Goal: Transaction & Acquisition: Purchase product/service

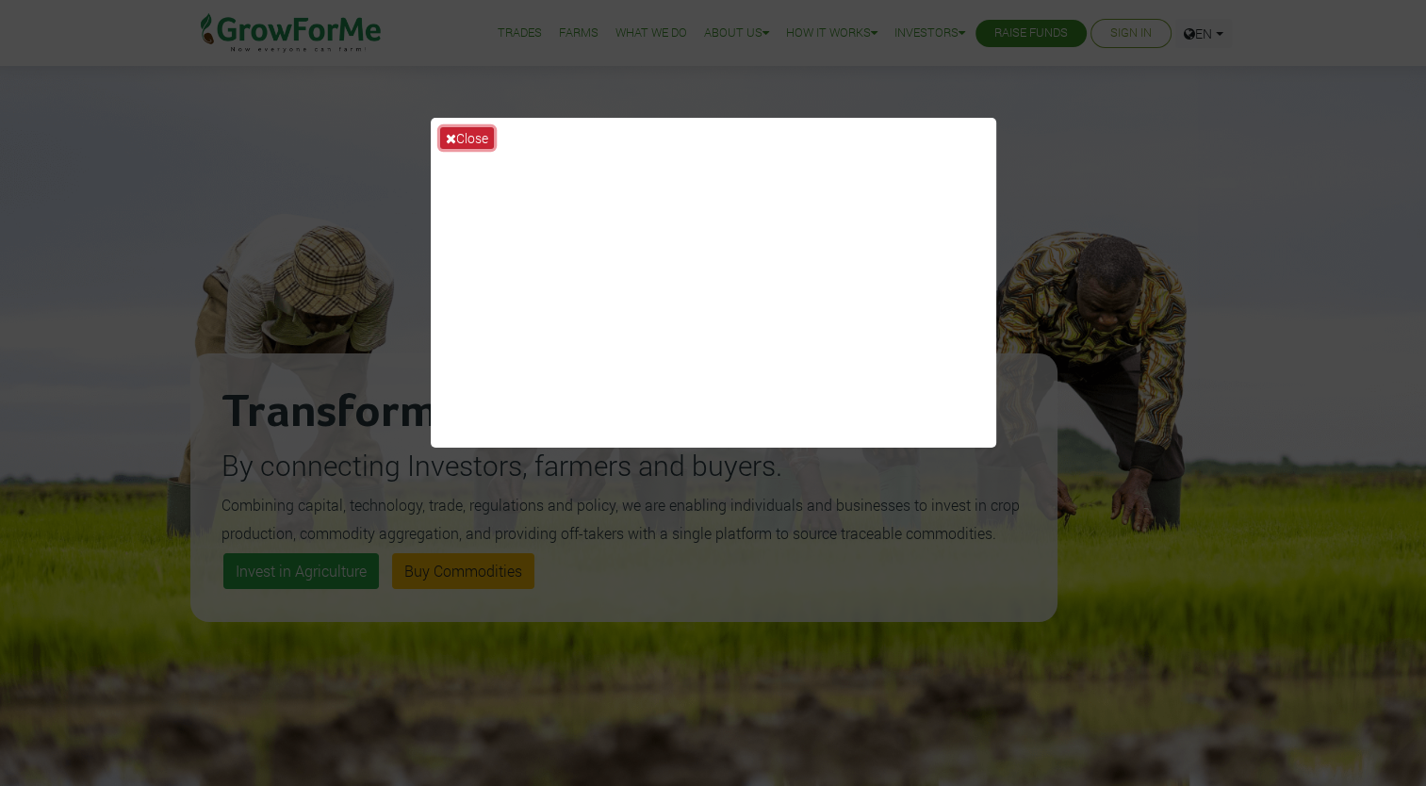
drag, startPoint x: 0, startPoint y: 0, endPoint x: 482, endPoint y: 133, distance: 500.4
click at [482, 133] on button "Close" at bounding box center [467, 138] width 54 height 22
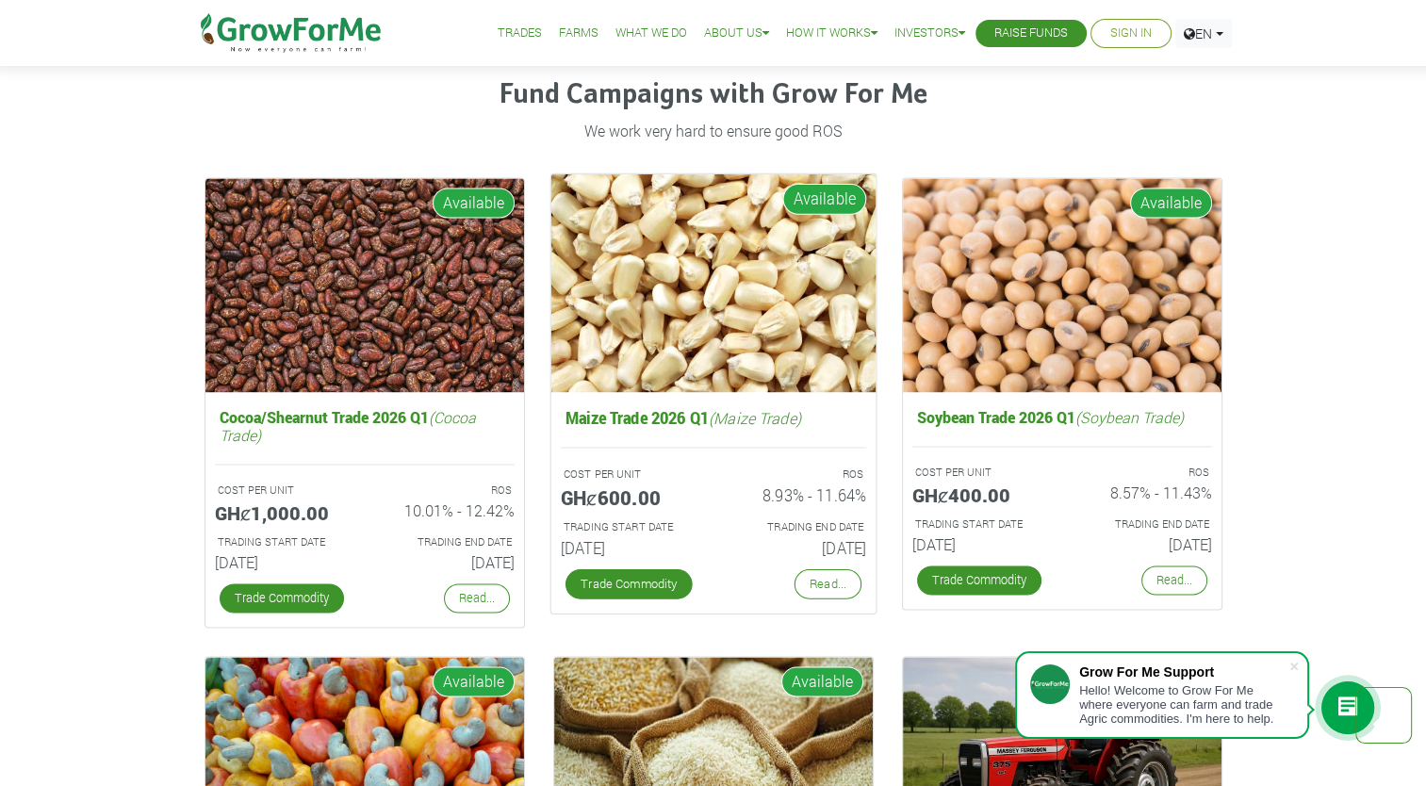
scroll to position [2608, 0]
click at [642, 584] on link "Trade Commodity" at bounding box center [627, 584] width 127 height 30
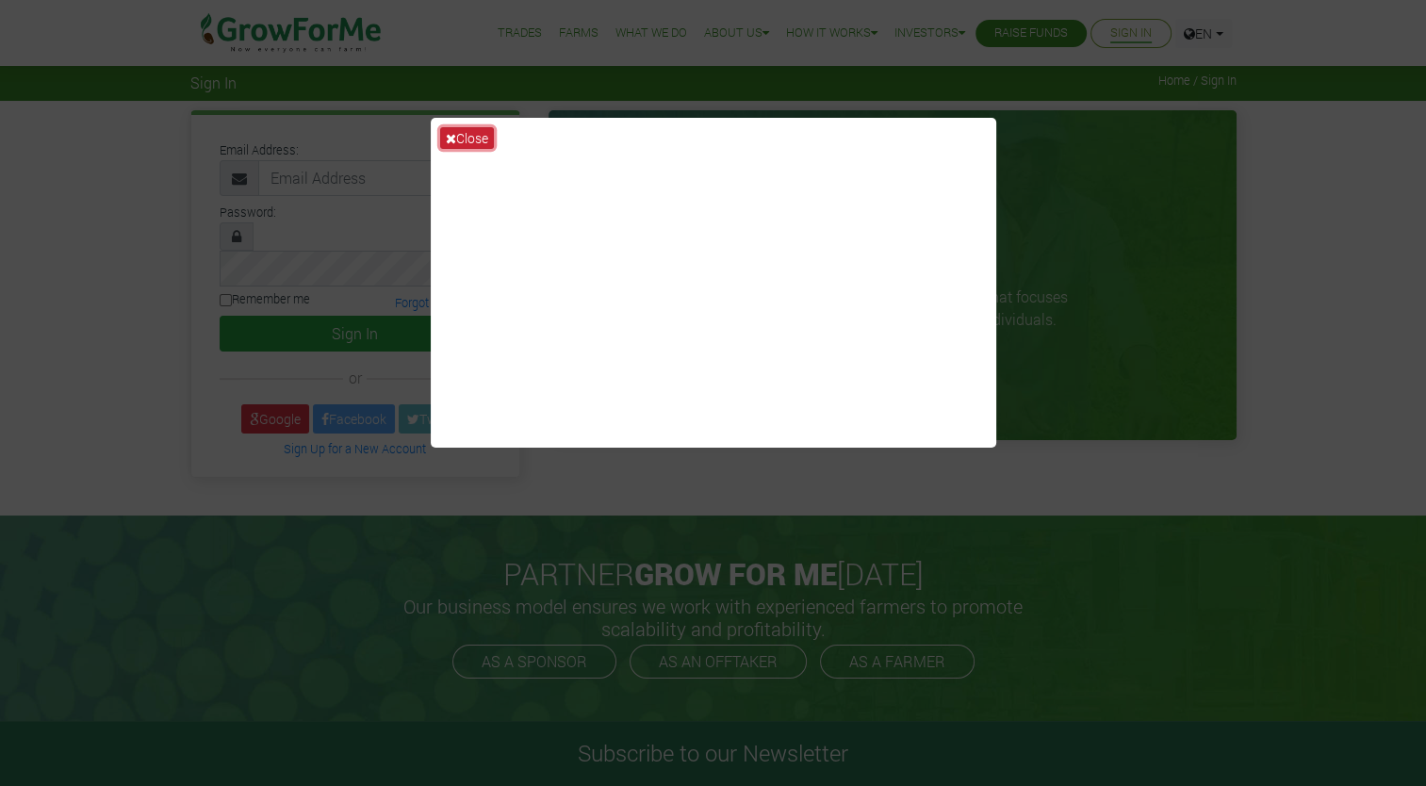
click at [464, 134] on button "Close" at bounding box center [467, 138] width 54 height 22
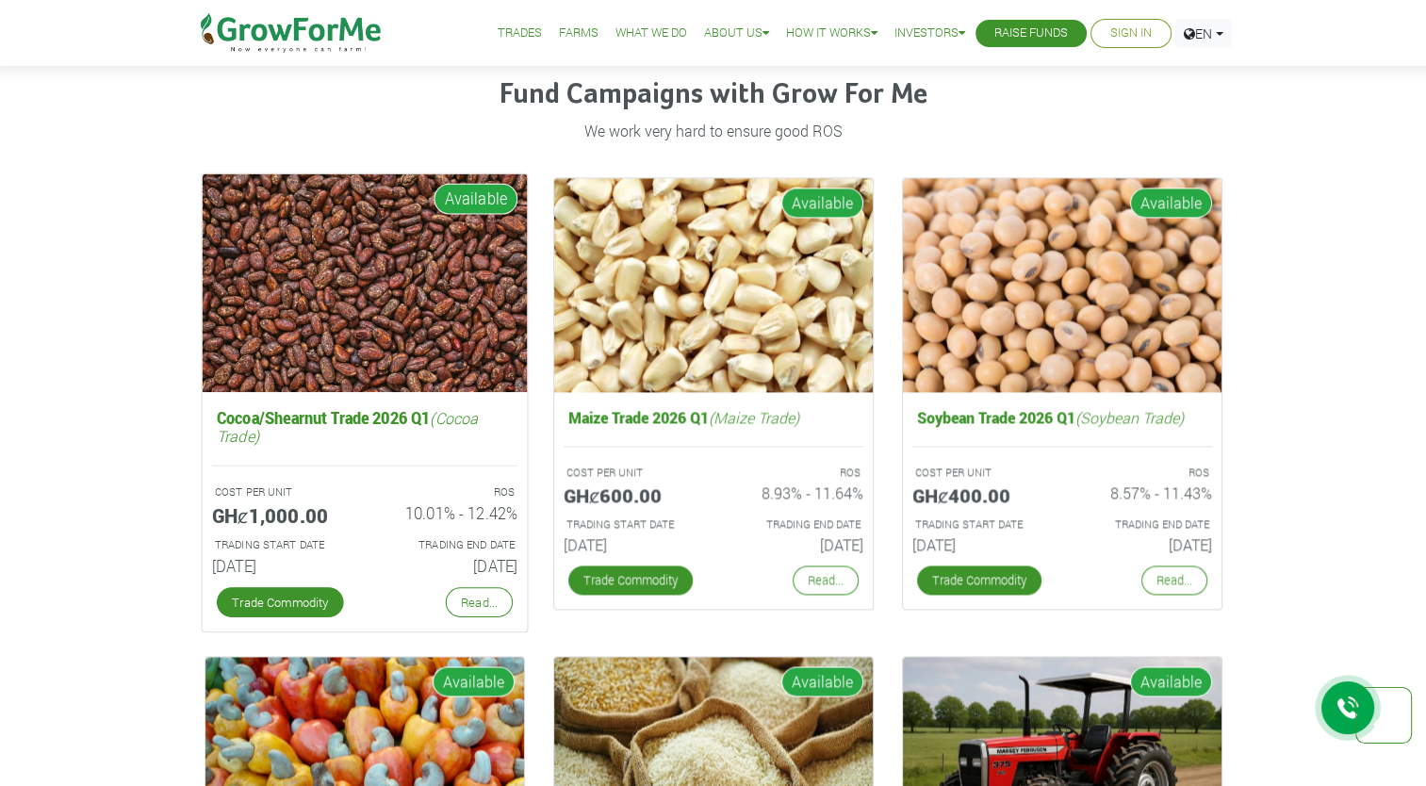
scroll to position [2608, 0]
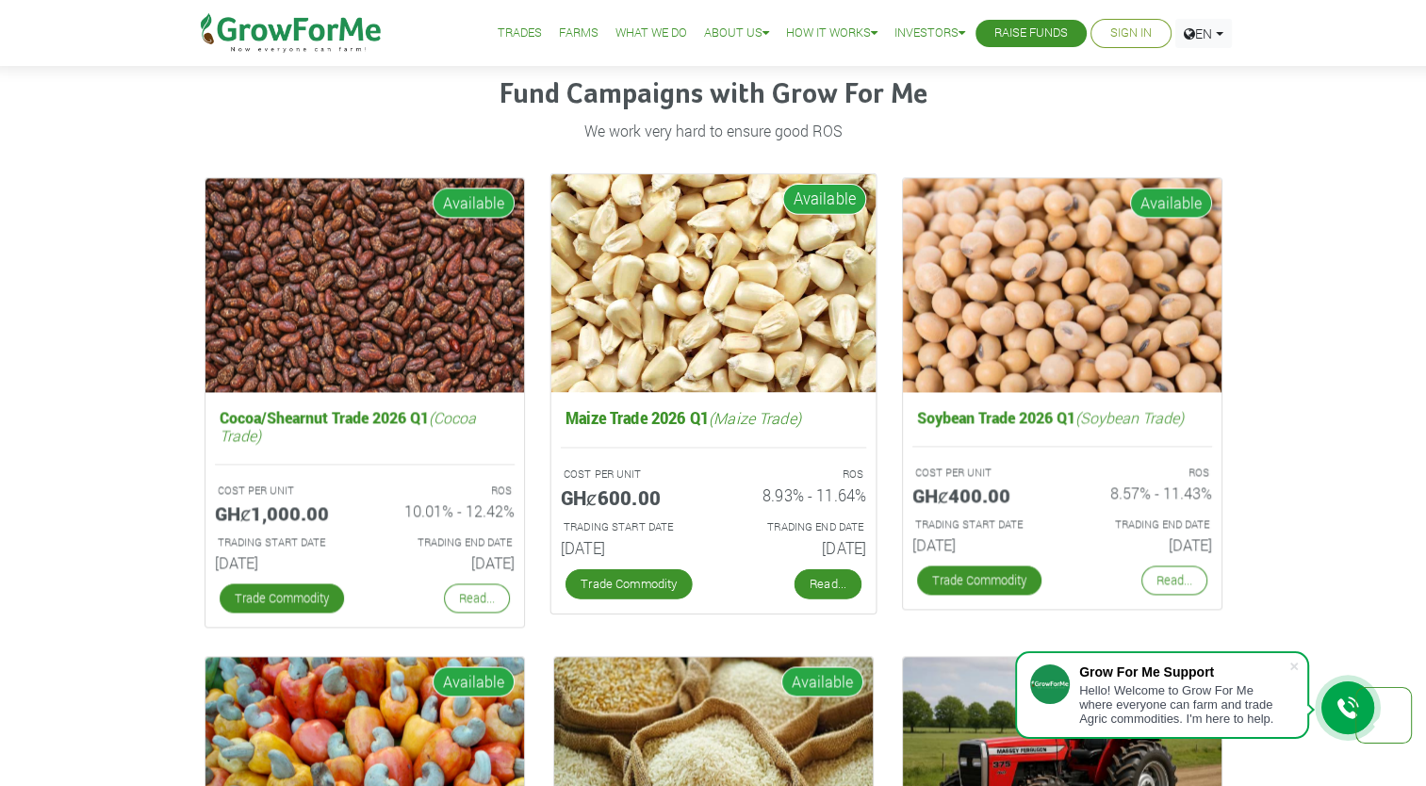
click at [825, 578] on link "Read..." at bounding box center [826, 584] width 67 height 30
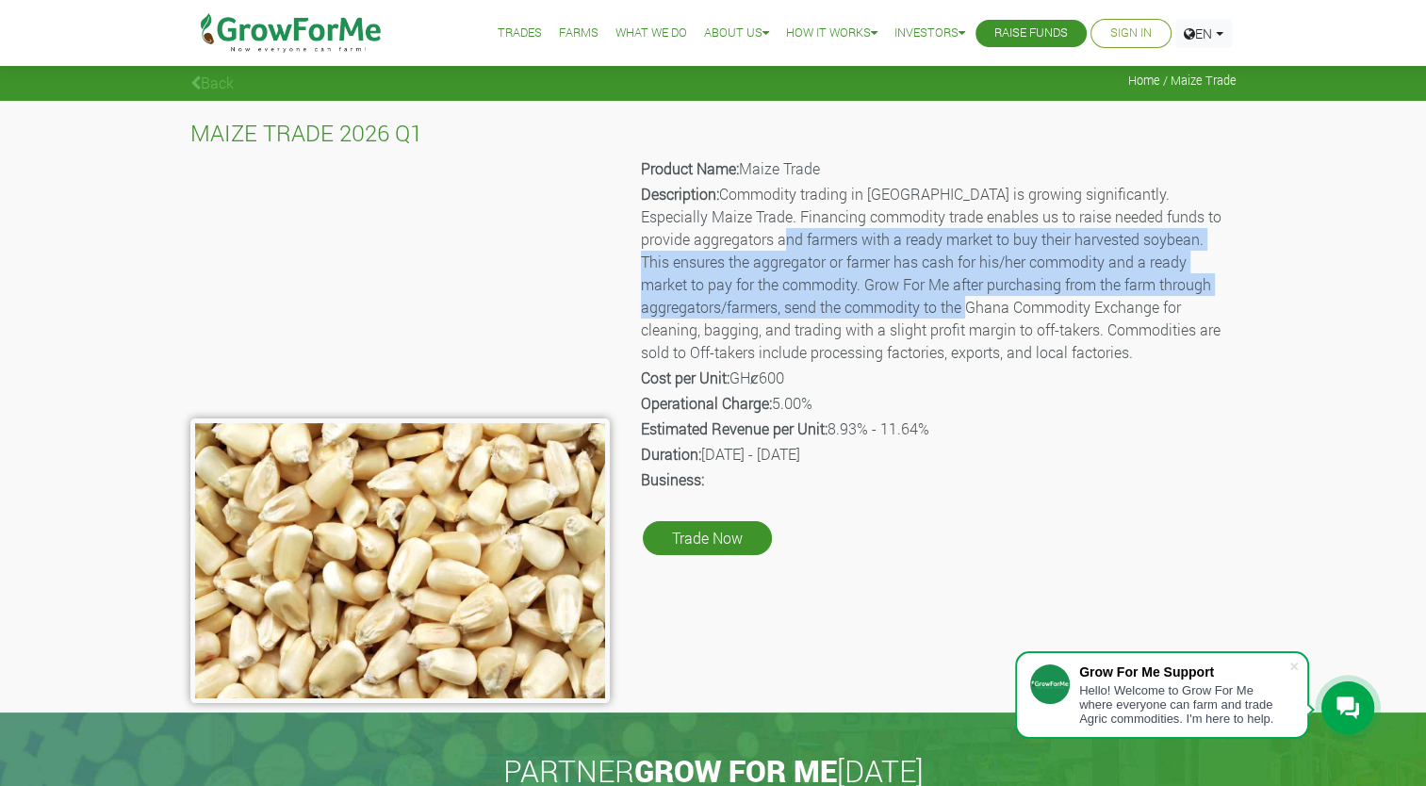
drag, startPoint x: 705, startPoint y: 245, endPoint x: 866, endPoint y: 297, distance: 169.2
click at [866, 297] on p "Description: Commodity trading in Ghana is growing significantly. Especially Ma…" at bounding box center [937, 273] width 593 height 181
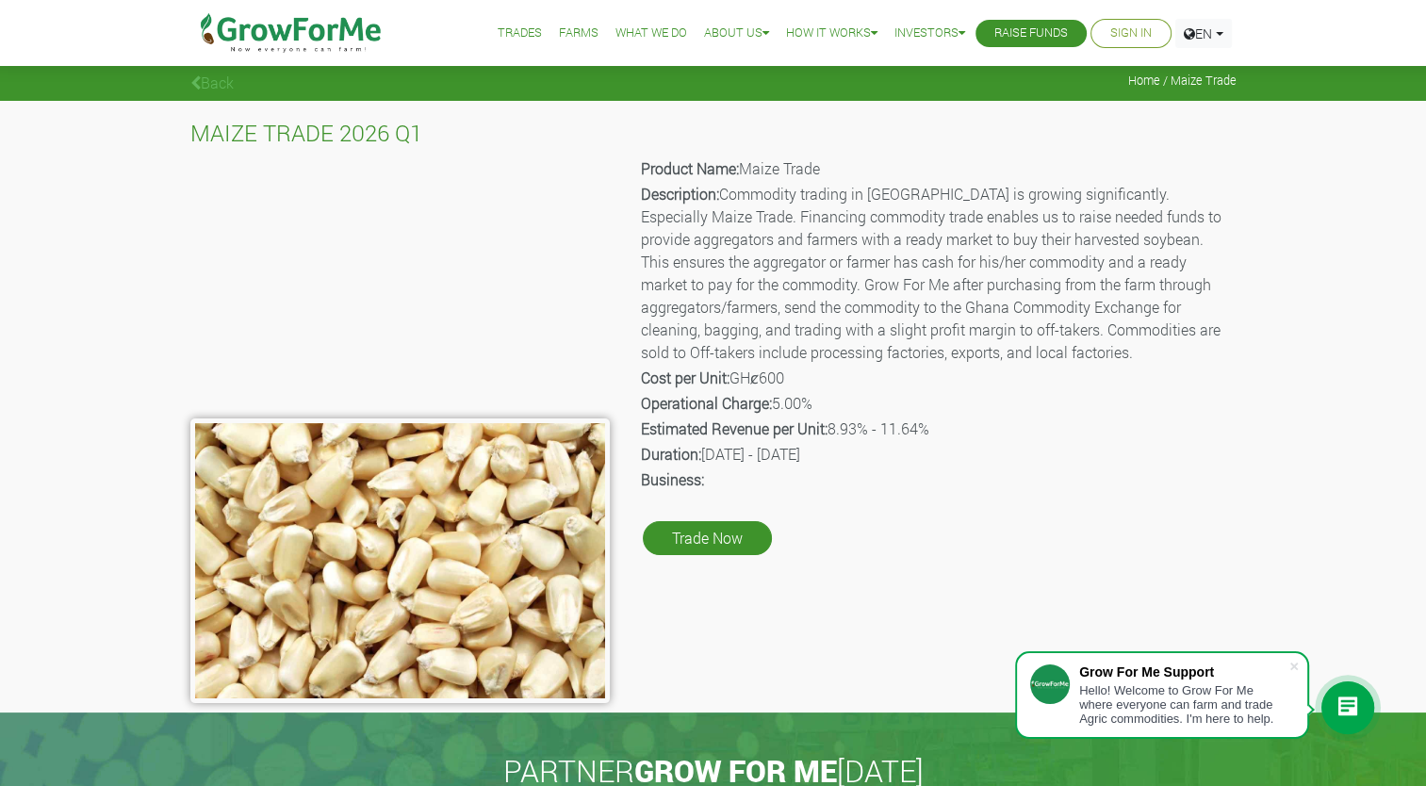
drag, startPoint x: 964, startPoint y: 341, endPoint x: 791, endPoint y: 376, distance: 176.8
click at [791, 376] on div "Product Name: Maize Trade Description: Commodity trading in Ghana is growing si…" at bounding box center [937, 429] width 627 height 548
drag, startPoint x: 791, startPoint y: 376, endPoint x: 681, endPoint y: 375, distance: 109.3
click at [681, 375] on p "Cost per Unit: GHȼ600" at bounding box center [937, 378] width 593 height 23
drag, startPoint x: 681, startPoint y: 375, endPoint x: 728, endPoint y: 450, distance: 88.9
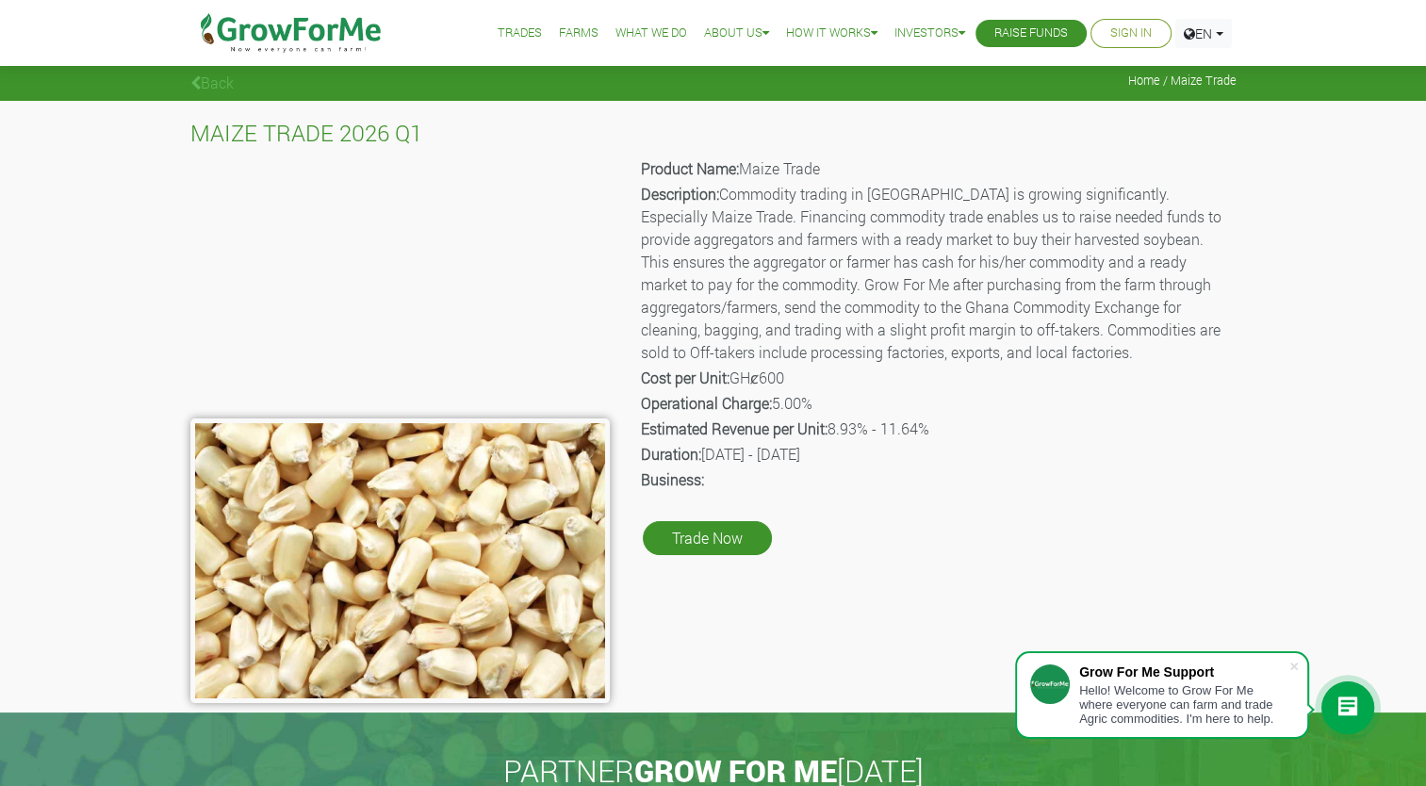
click at [728, 450] on p "Duration: 01st Jan 2026 - 30th Jun 2026" at bounding box center [937, 454] width 593 height 23
drag, startPoint x: 826, startPoint y: 401, endPoint x: 777, endPoint y: 401, distance: 49.0
click at [777, 401] on p "Operational Charge: 5.00%" at bounding box center [937, 403] width 593 height 23
drag, startPoint x: 777, startPoint y: 401, endPoint x: 837, endPoint y: 432, distance: 66.6
click at [837, 432] on p "Estimated Revenue per Unit: 8.93% - 11.64%" at bounding box center [937, 428] width 593 height 23
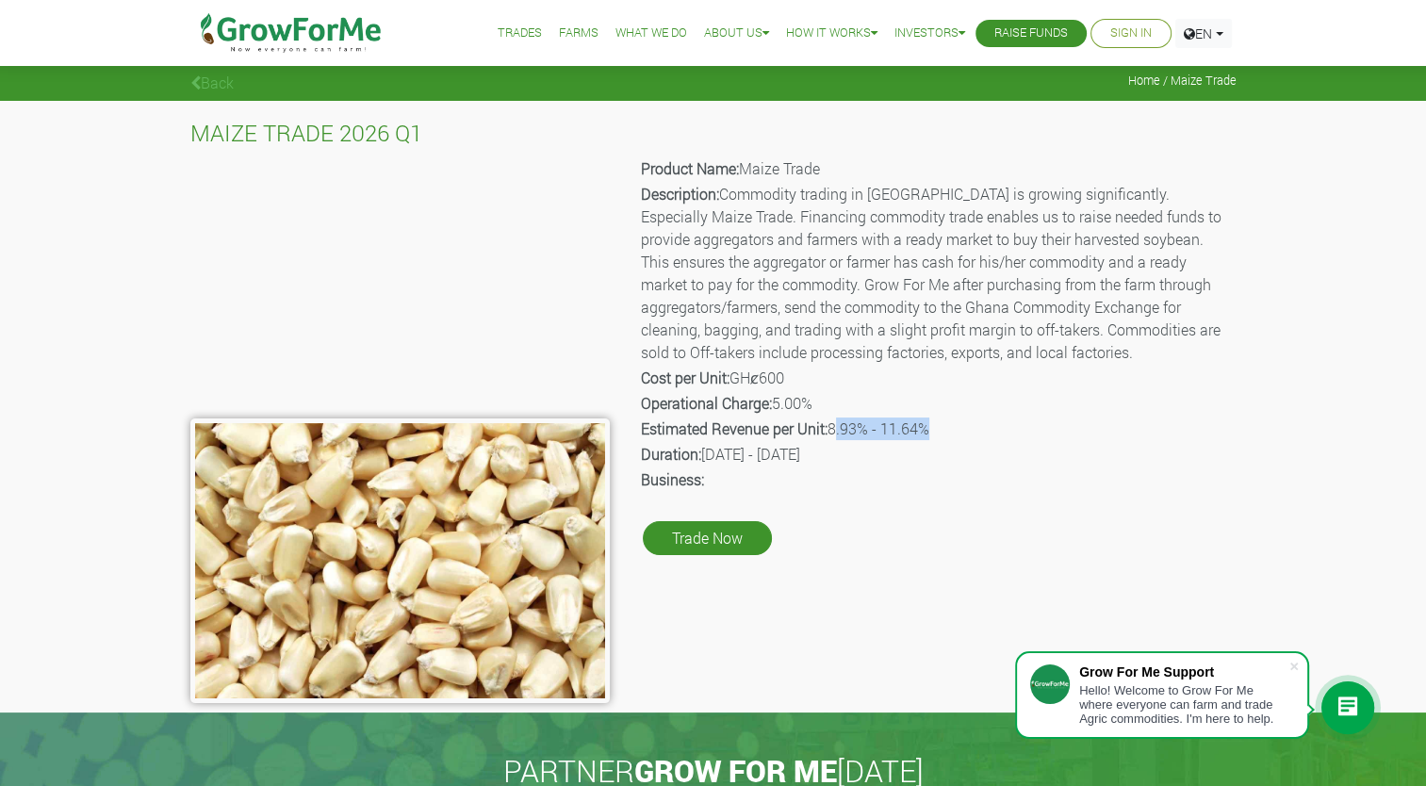
drag, startPoint x: 837, startPoint y: 432, endPoint x: 931, endPoint y: 434, distance: 94.3
click at [931, 434] on p "Estimated Revenue per Unit: 8.93% - 11.64%" at bounding box center [937, 428] width 593 height 23
drag, startPoint x: 931, startPoint y: 434, endPoint x: 779, endPoint y: 464, distance: 154.5
click at [779, 464] on p "Duration: 01st Jan 2026 - 30th Jun 2026" at bounding box center [937, 454] width 593 height 23
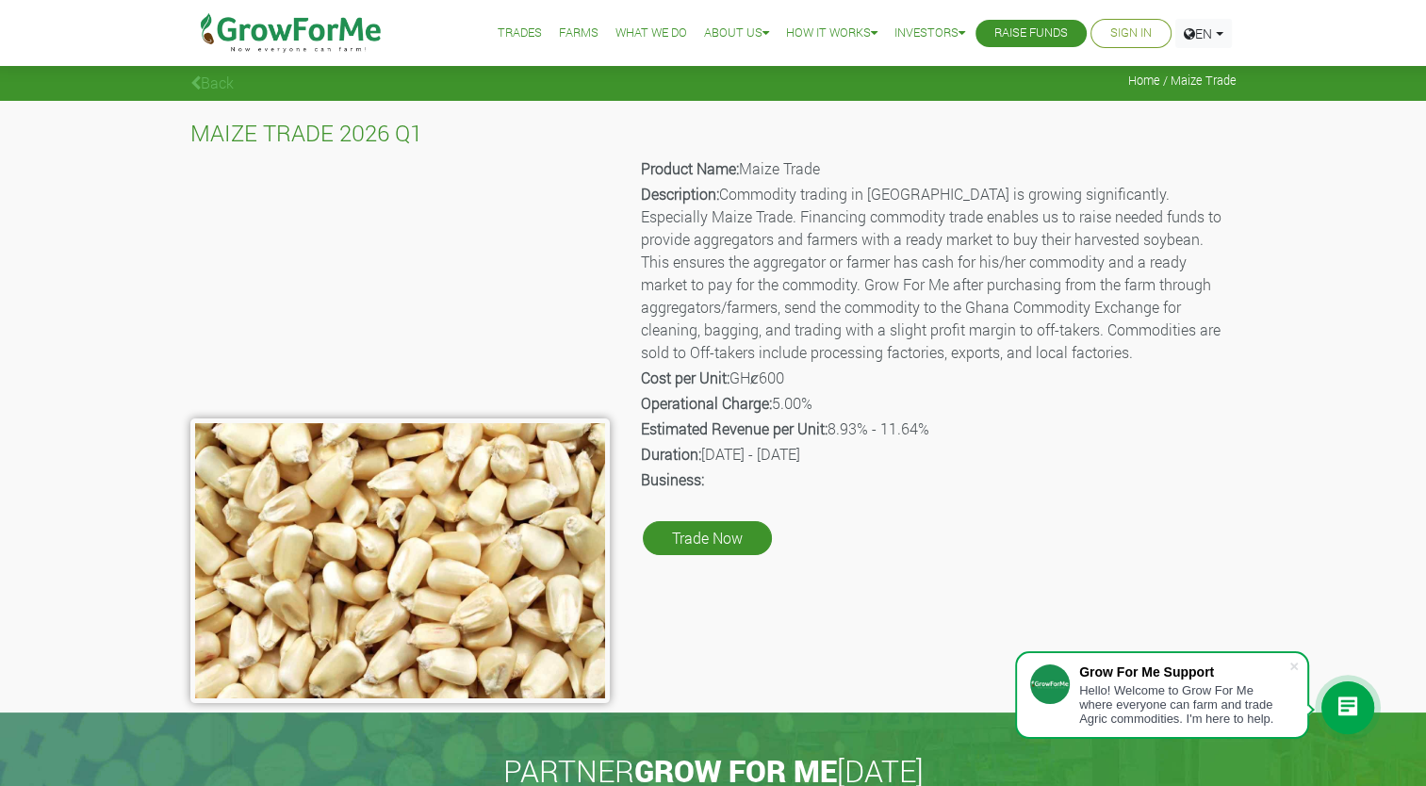
click at [709, 453] on p "Duration: 01st Jan 2026 - 30th Jun 2026" at bounding box center [937, 454] width 593 height 23
drag, startPoint x: 709, startPoint y: 453, endPoint x: 789, endPoint y: 453, distance: 80.1
click at [789, 453] on p "Duration: 01st Jan 2026 - 30th Jun 2026" at bounding box center [937, 454] width 593 height 23
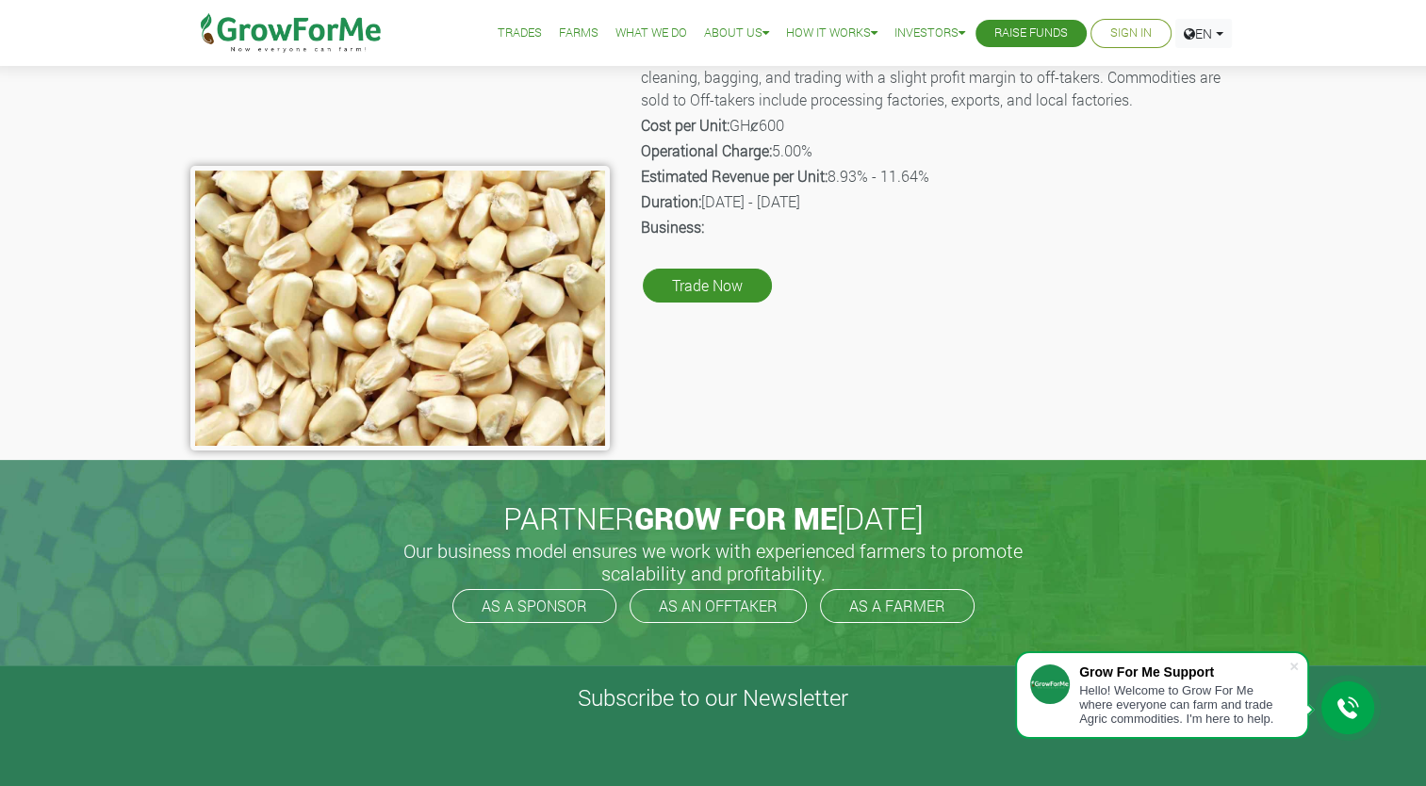
scroll to position [252, 0]
click at [720, 284] on link "Trade Now" at bounding box center [707, 286] width 129 height 34
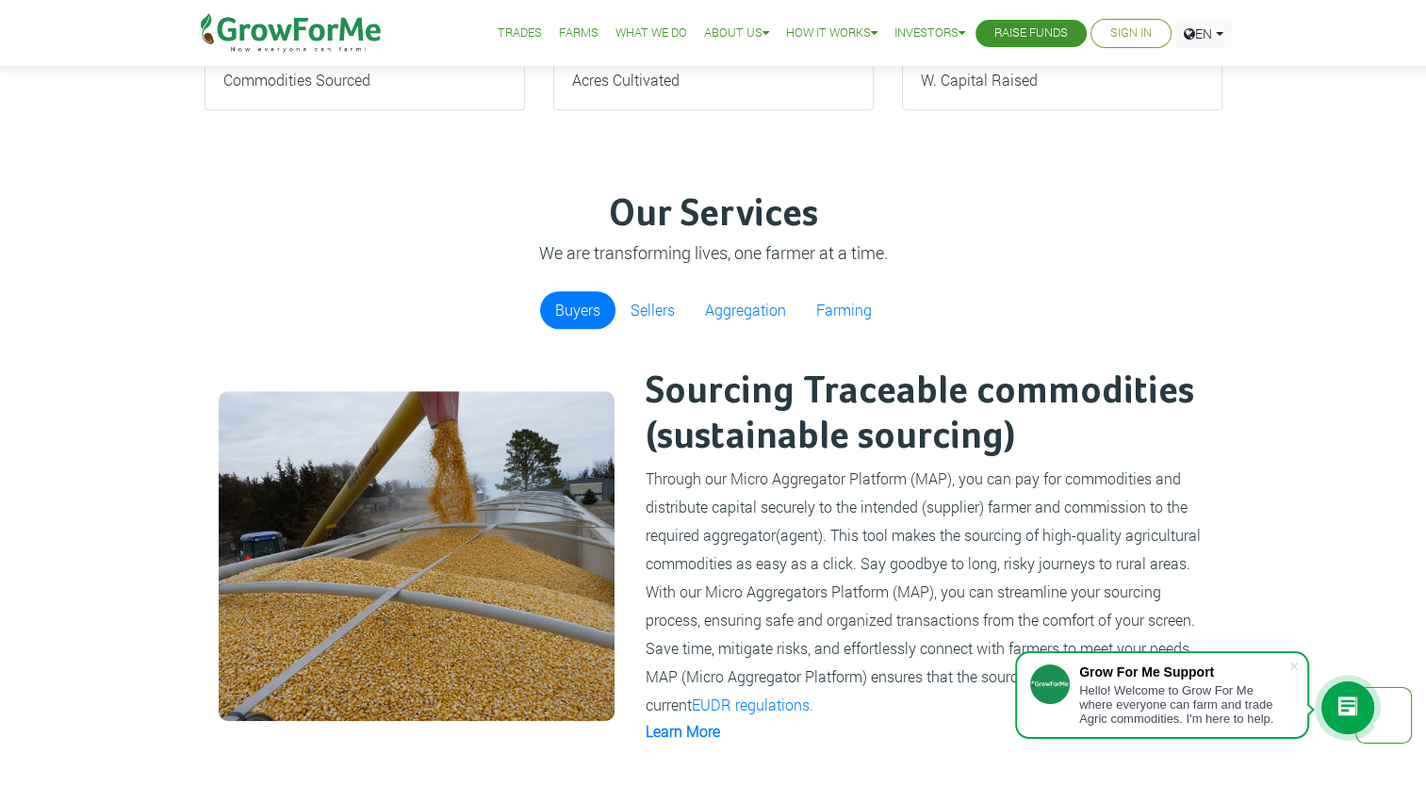
scroll to position [1176, 0]
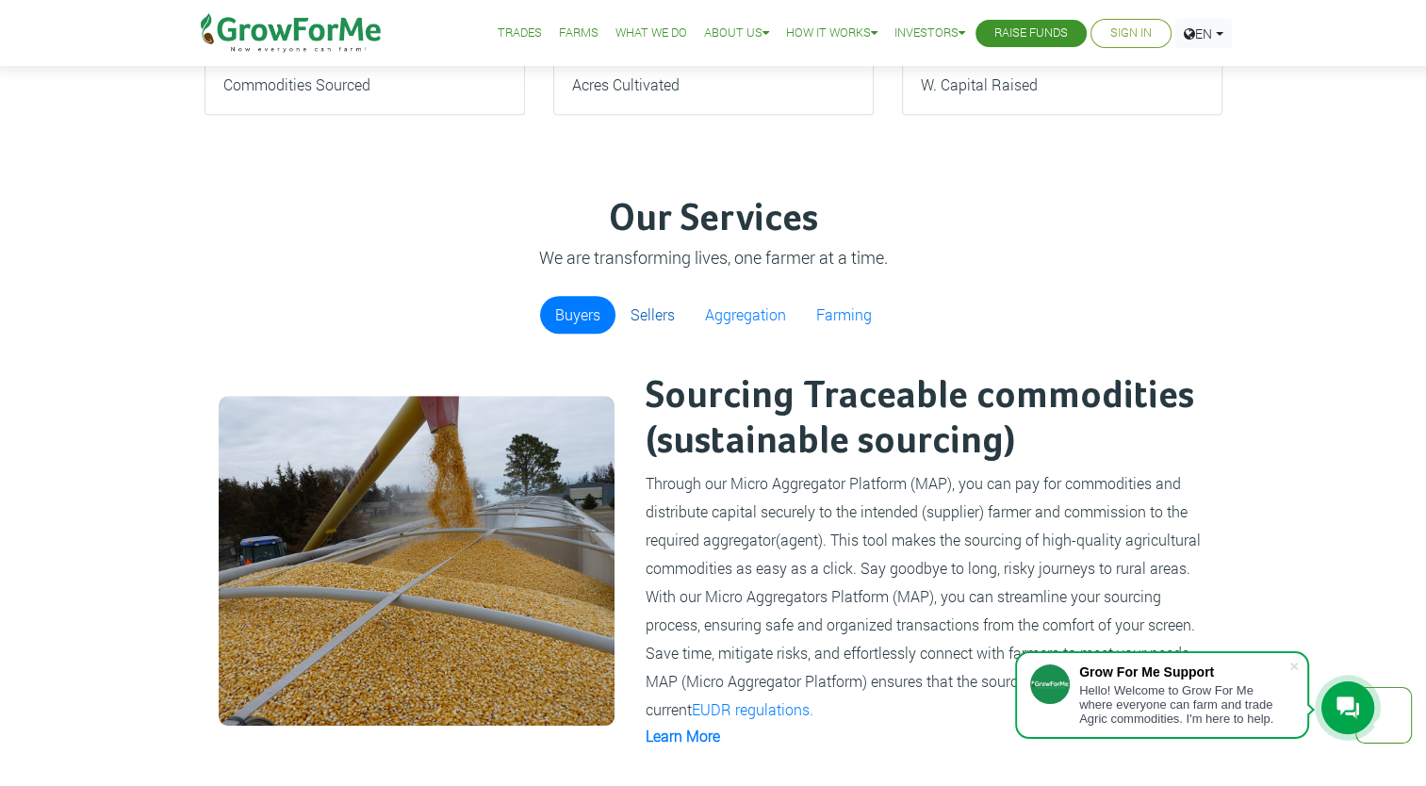
click at [643, 314] on link "Sellers" at bounding box center [652, 315] width 74 height 38
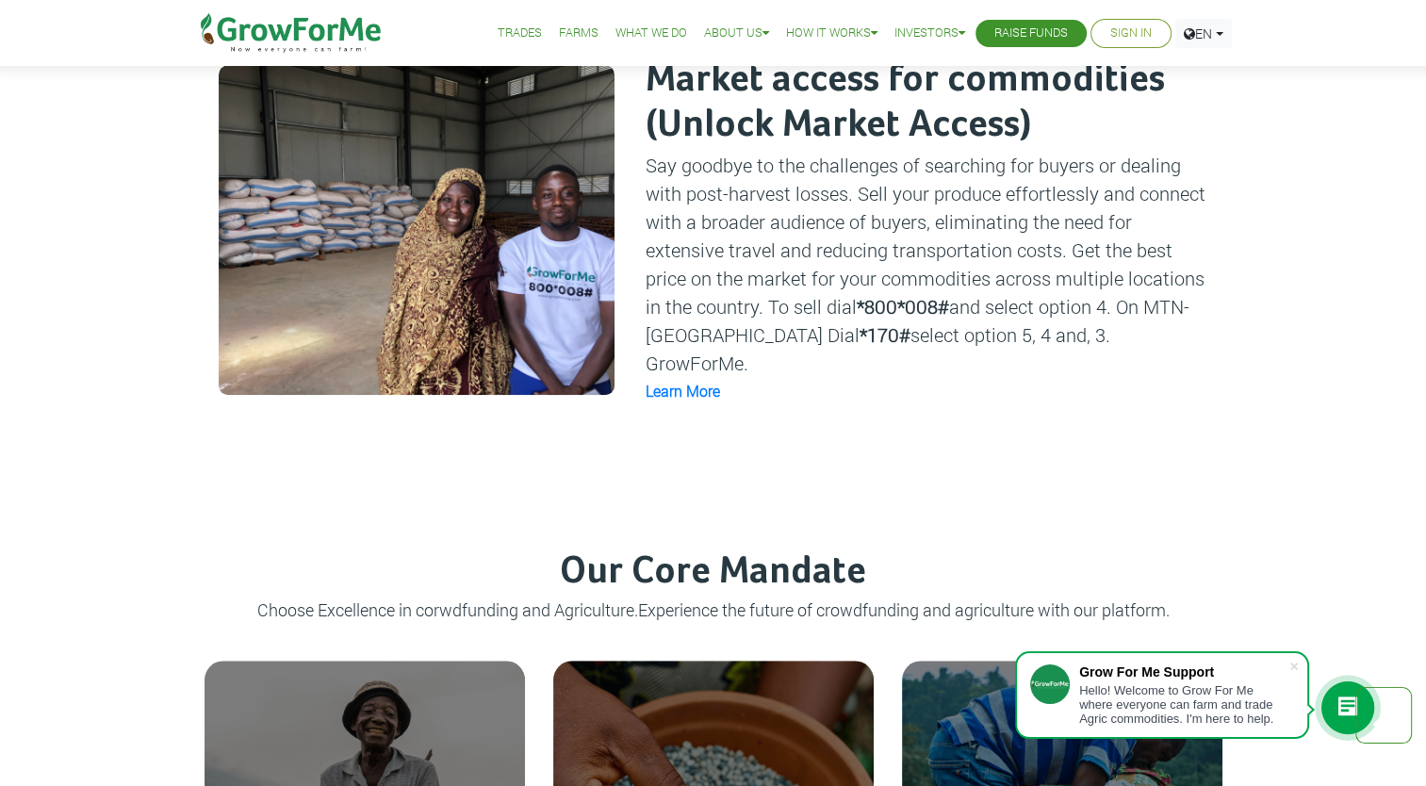
scroll to position [1492, 0]
click at [704, 381] on link "Learn More" at bounding box center [682, 391] width 74 height 20
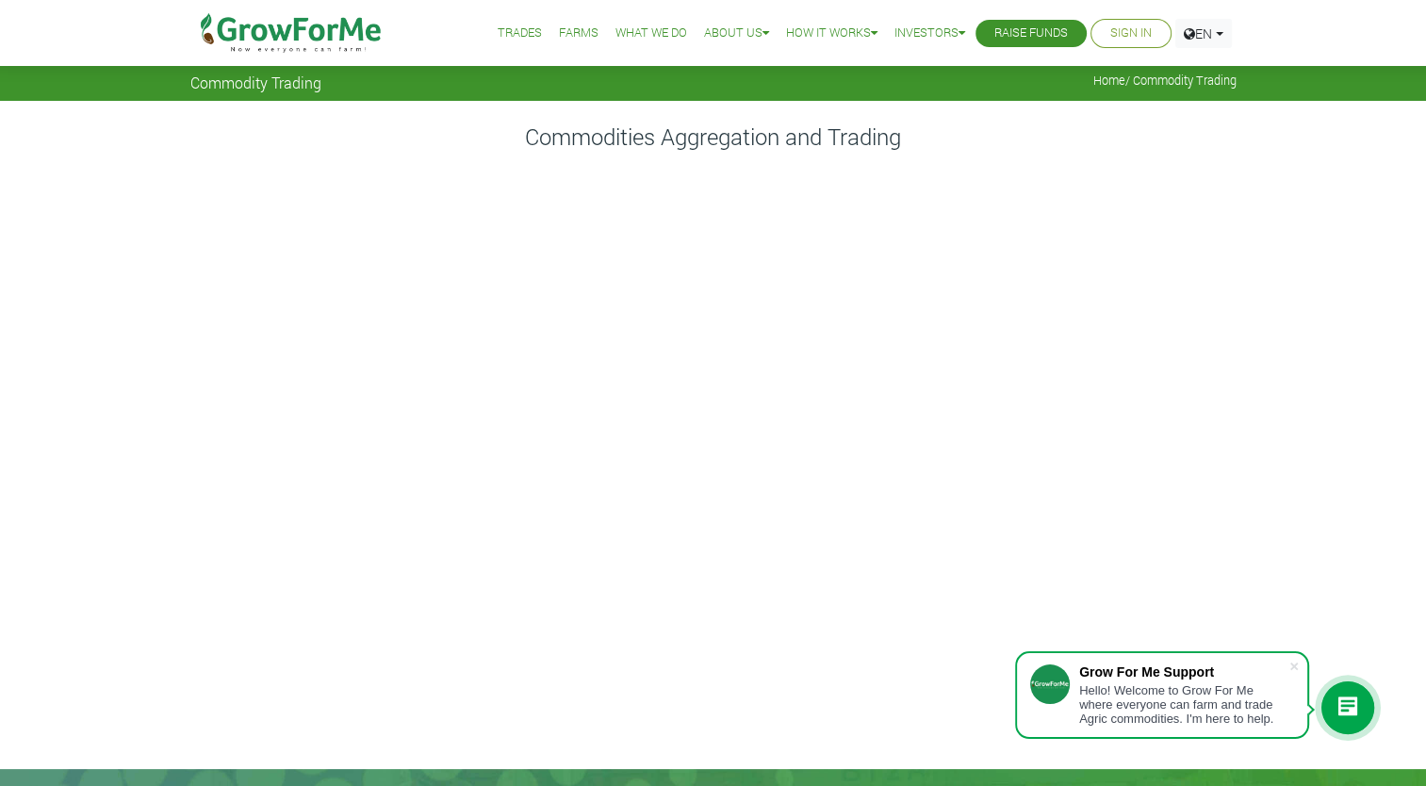
click at [581, 43] on li "Farms" at bounding box center [578, 33] width 53 height 67
click at [497, 28] on link "Trades" at bounding box center [519, 34] width 44 height 20
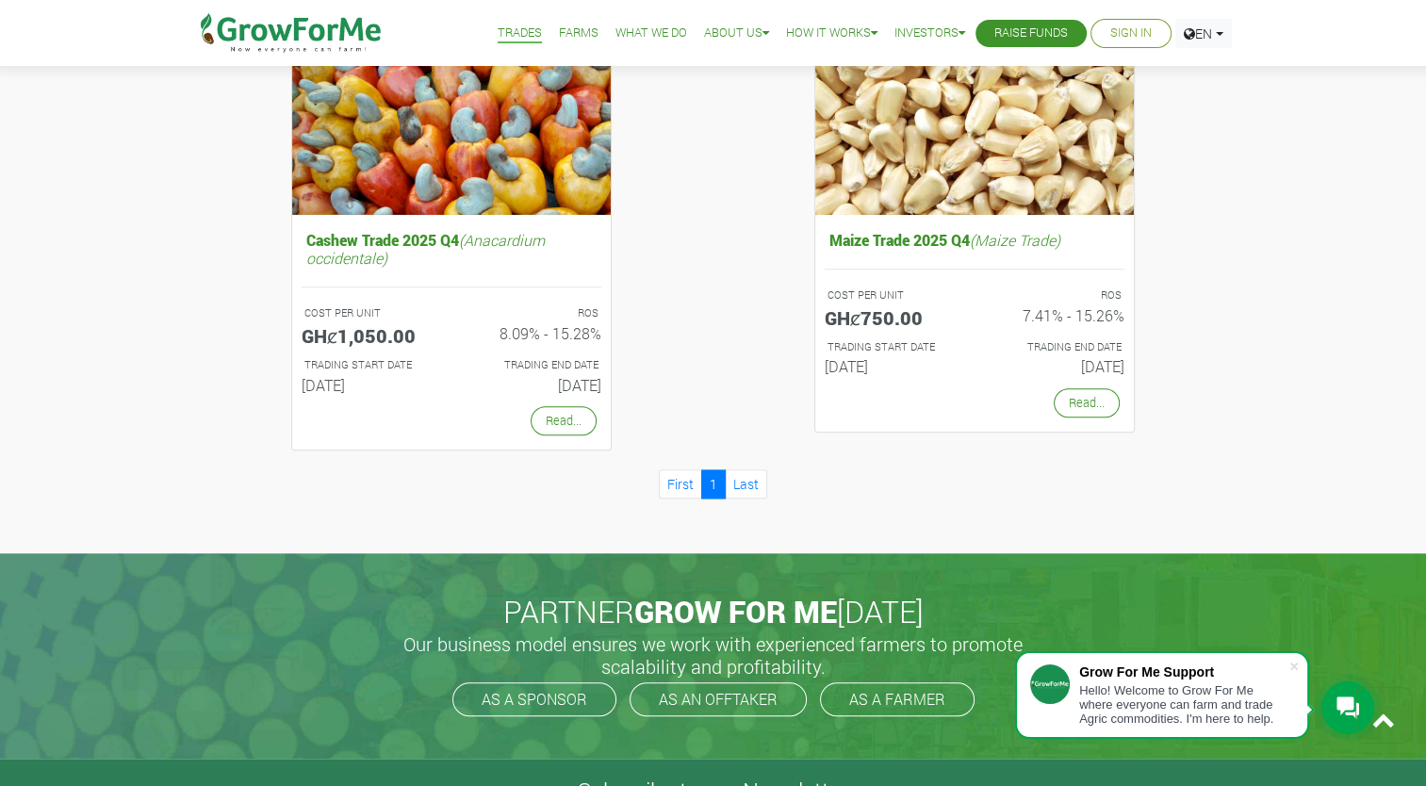
scroll to position [1709, 0]
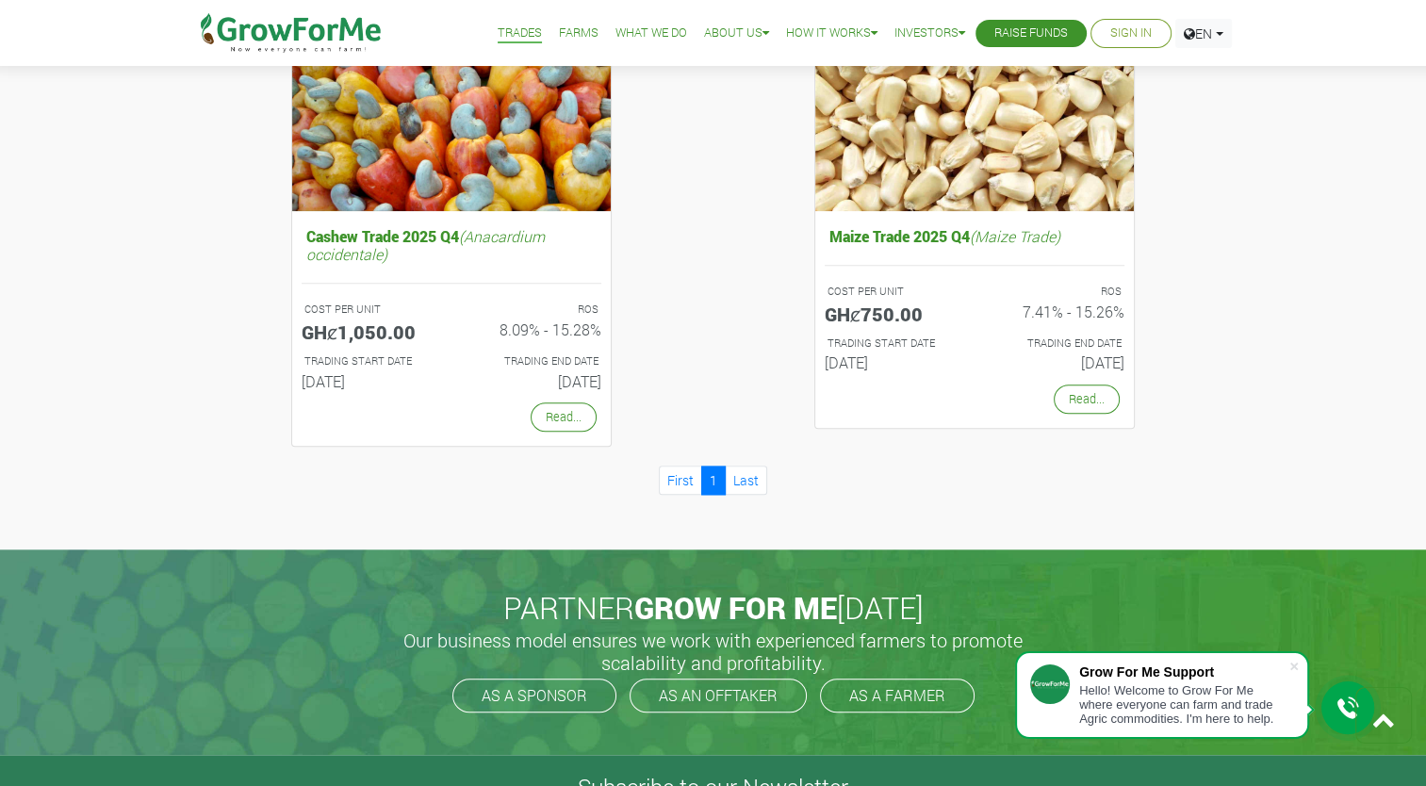
click at [1123, 36] on link "Sign In" at bounding box center [1130, 34] width 41 height 20
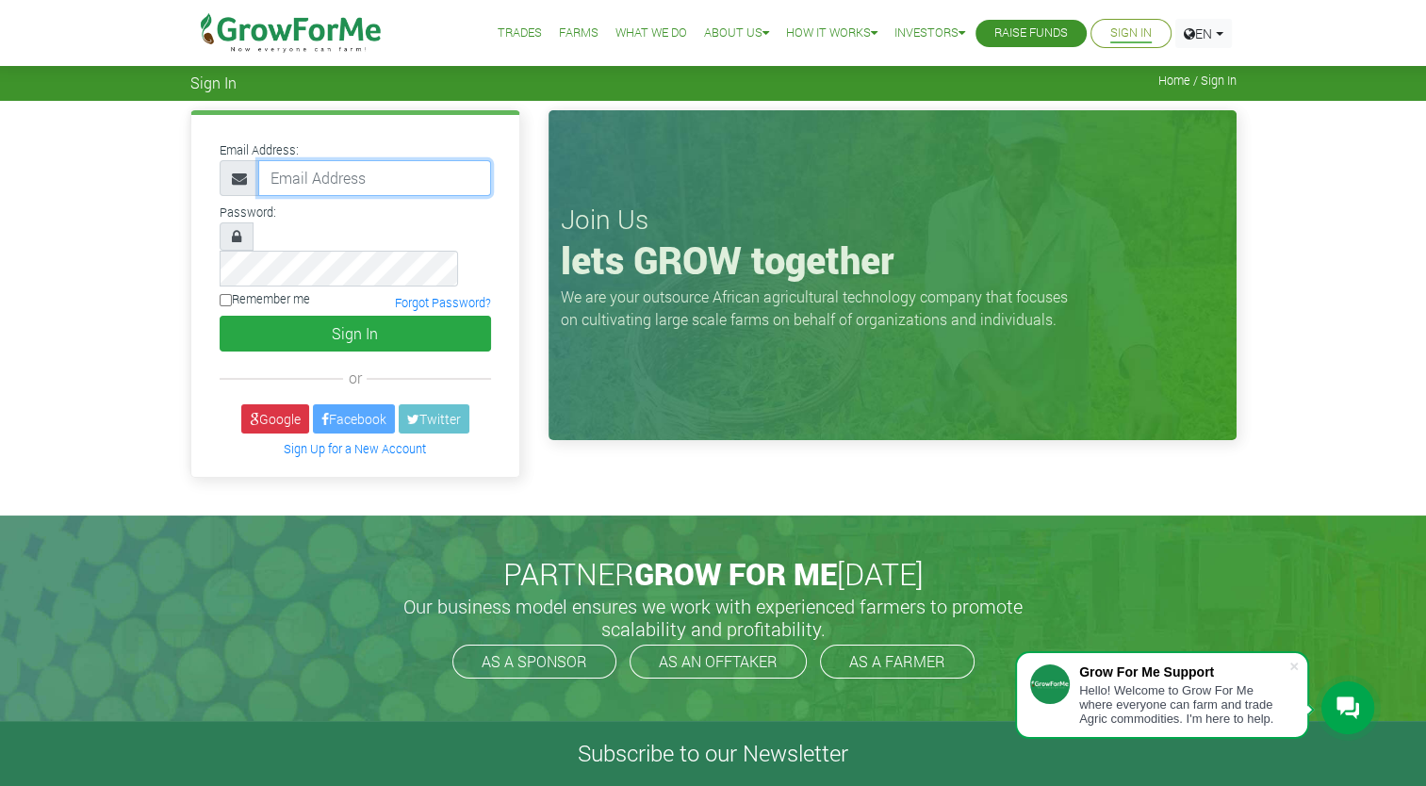
click at [397, 180] on input "email" at bounding box center [374, 178] width 233 height 36
type input "g"
type input "[EMAIL_ADDRESS][DOMAIN_NAME]"
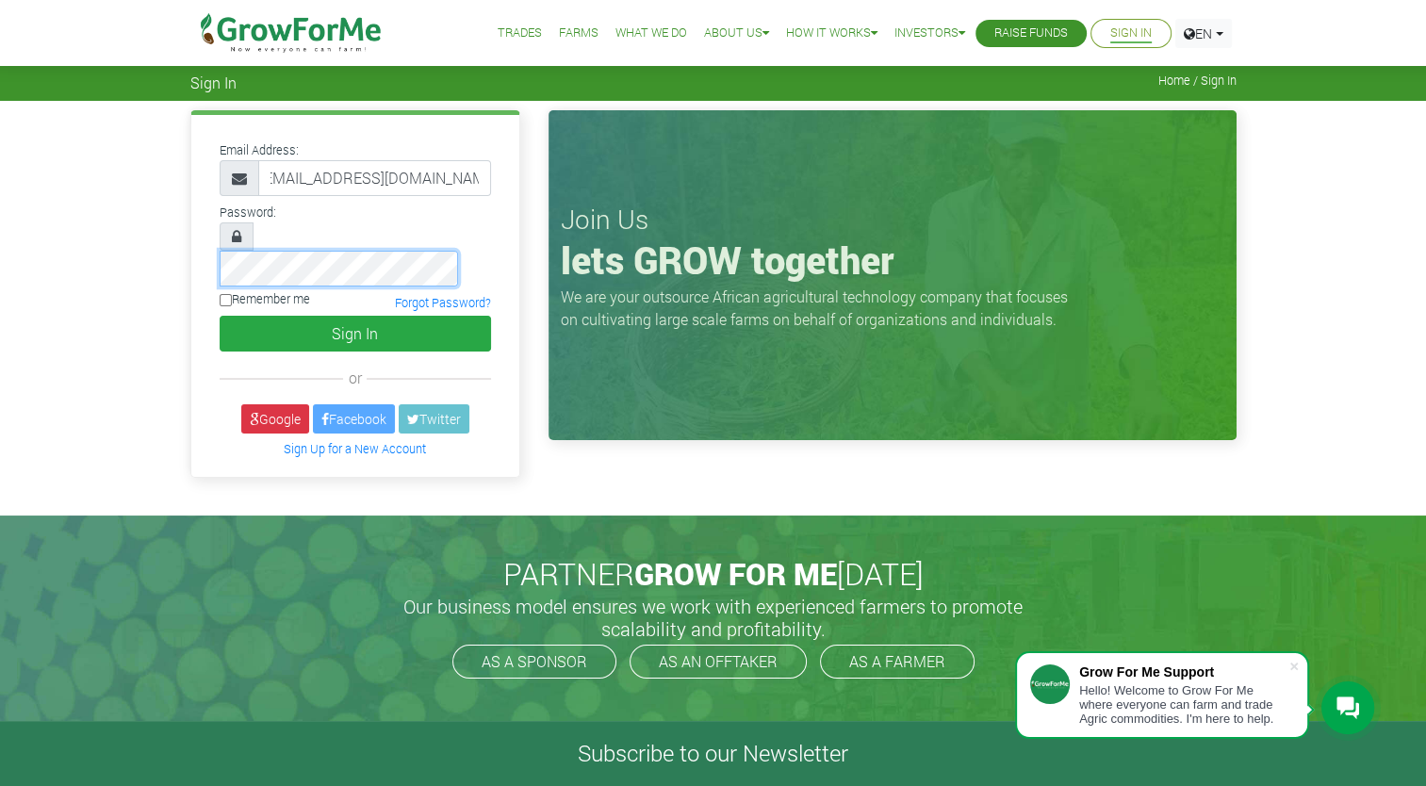
scroll to position [0, 0]
click at [290, 290] on label "Remember me" at bounding box center [265, 299] width 90 height 18
click at [232, 294] on input "Remember me" at bounding box center [226, 300] width 12 height 12
checkbox input "true"
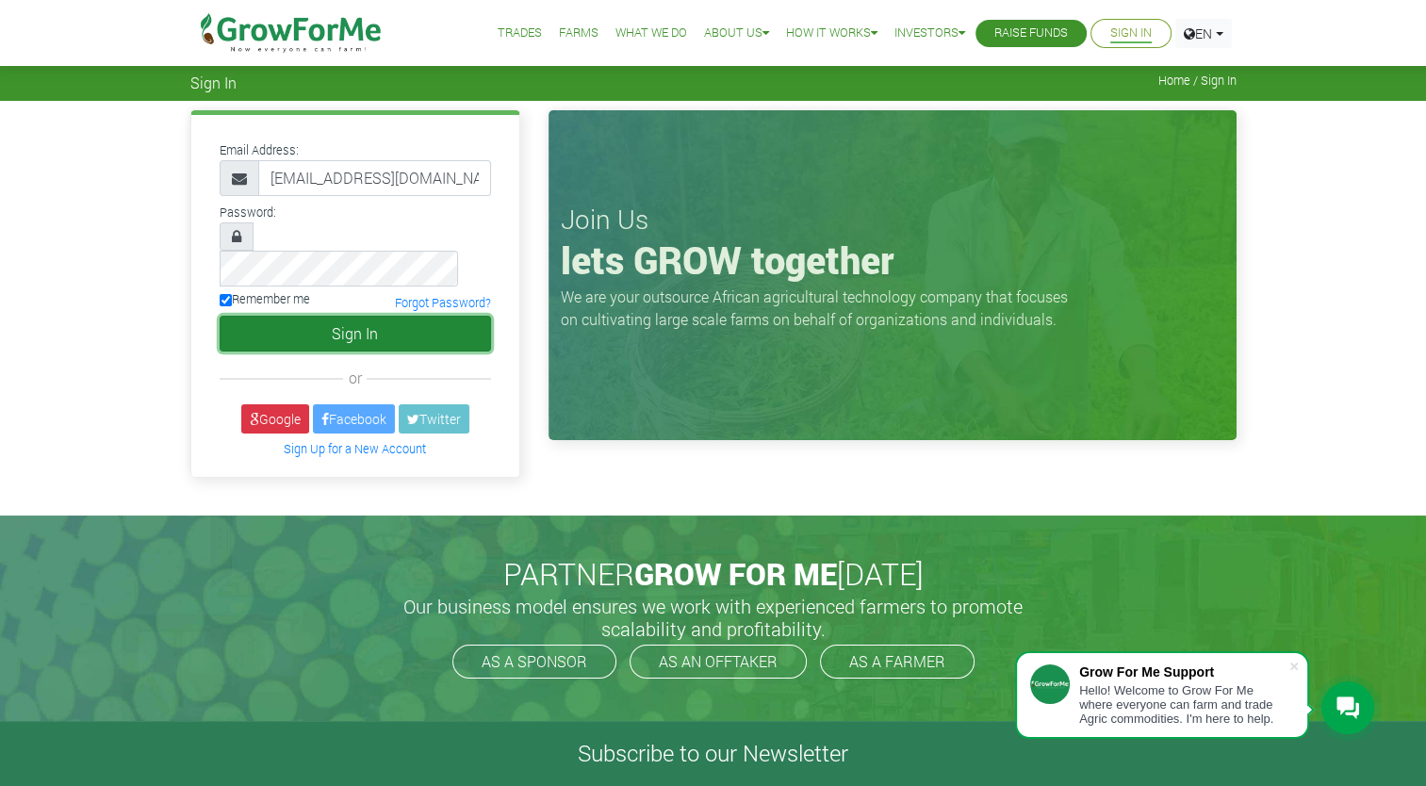
click at [330, 316] on button "Sign In" at bounding box center [355, 334] width 271 height 36
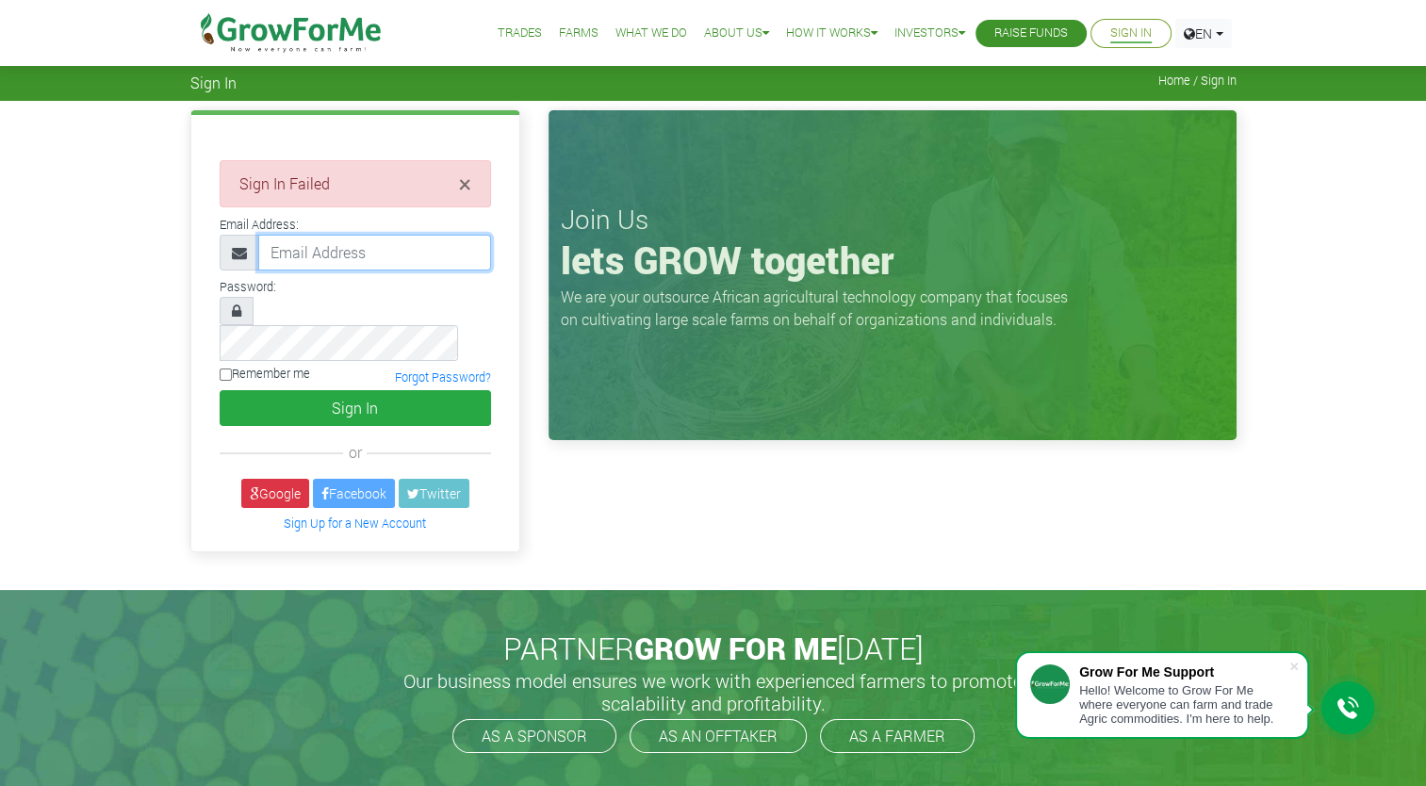
click at [332, 258] on input "email" at bounding box center [374, 253] width 233 height 36
type input "[EMAIL_ADDRESS][DOMAIN_NAME]"
click at [456, 255] on input "[EMAIL_ADDRESS][DOMAIN_NAME]" at bounding box center [374, 253] width 233 height 36
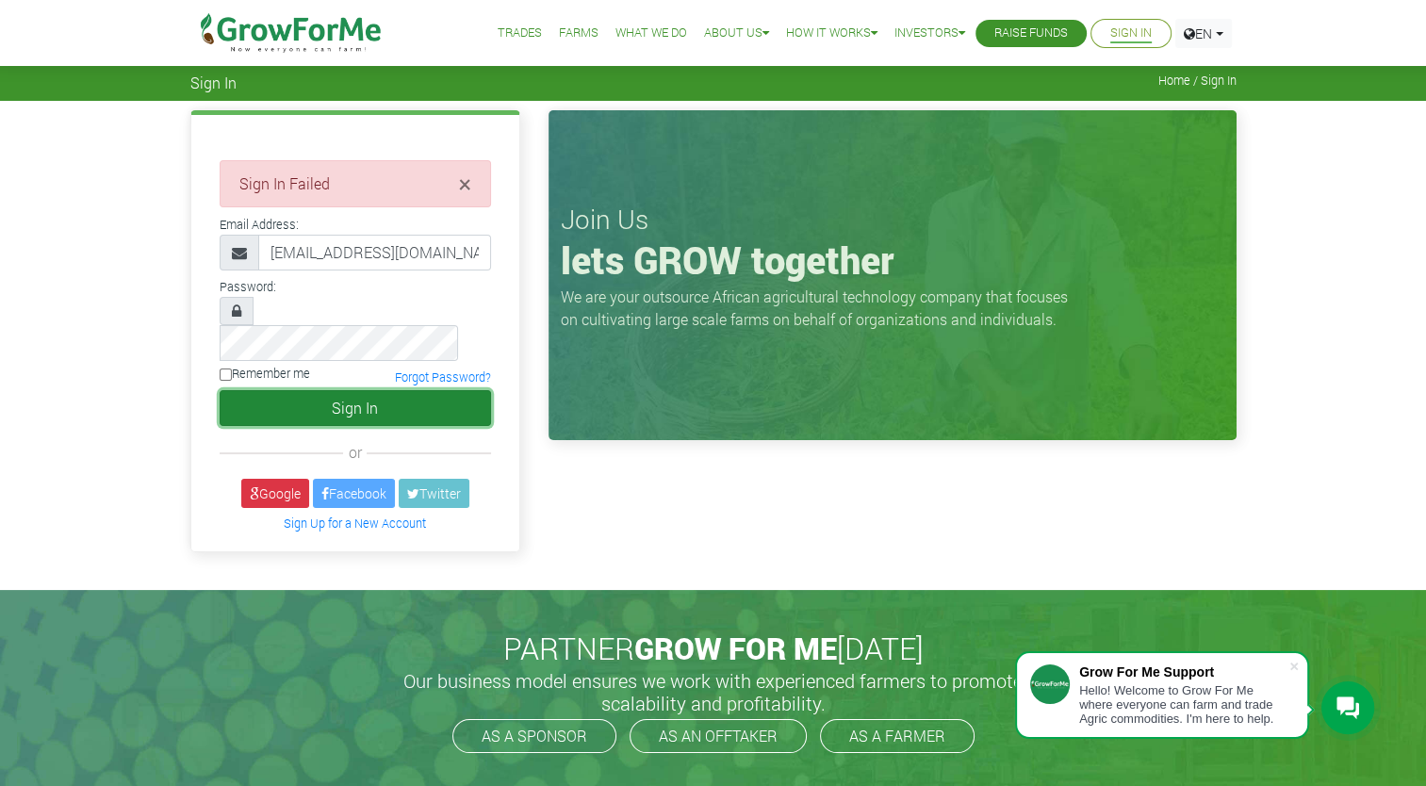
click at [317, 390] on button "Sign In" at bounding box center [355, 408] width 271 height 36
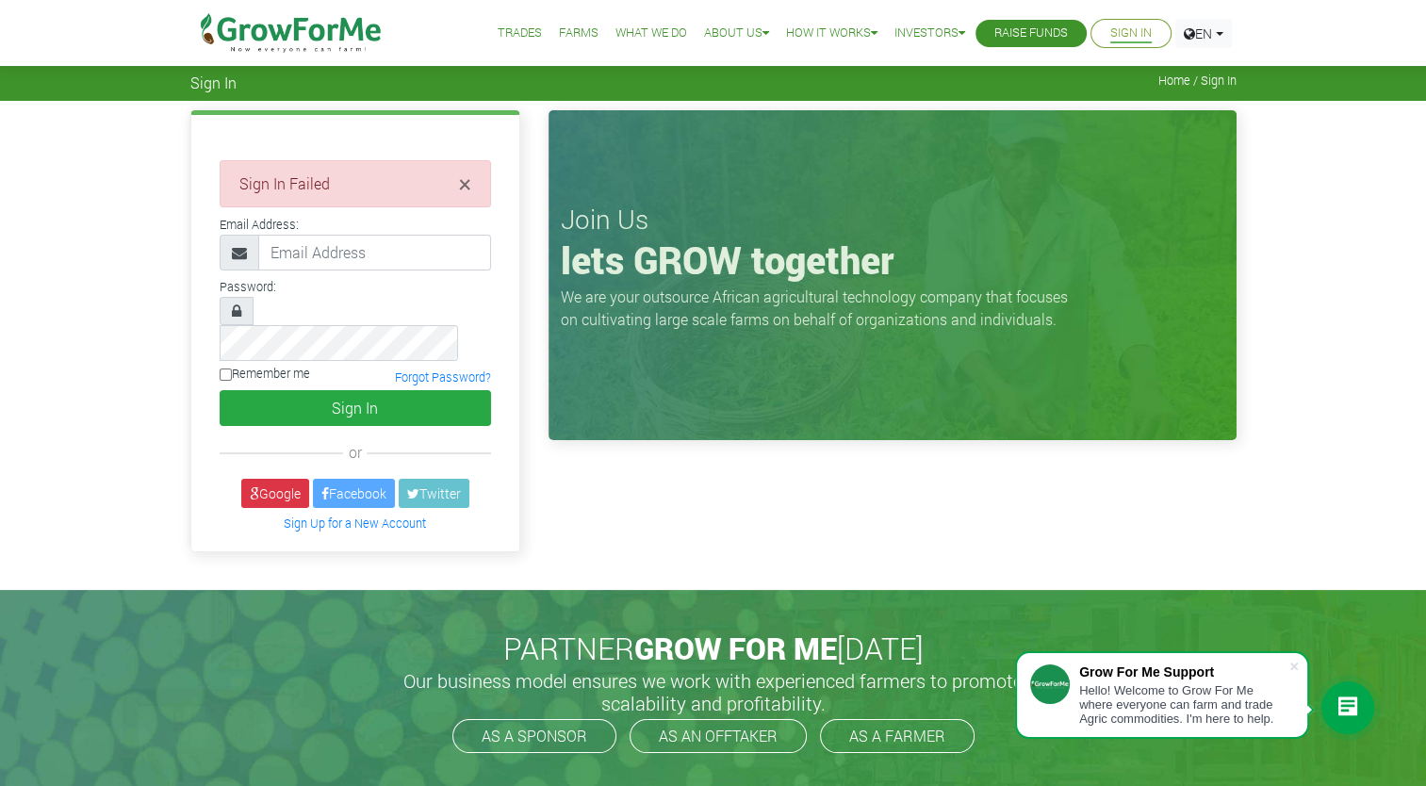
click at [509, 43] on li "Trades" at bounding box center [519, 33] width 57 height 67
click at [512, 32] on link "Trades" at bounding box center [519, 34] width 44 height 20
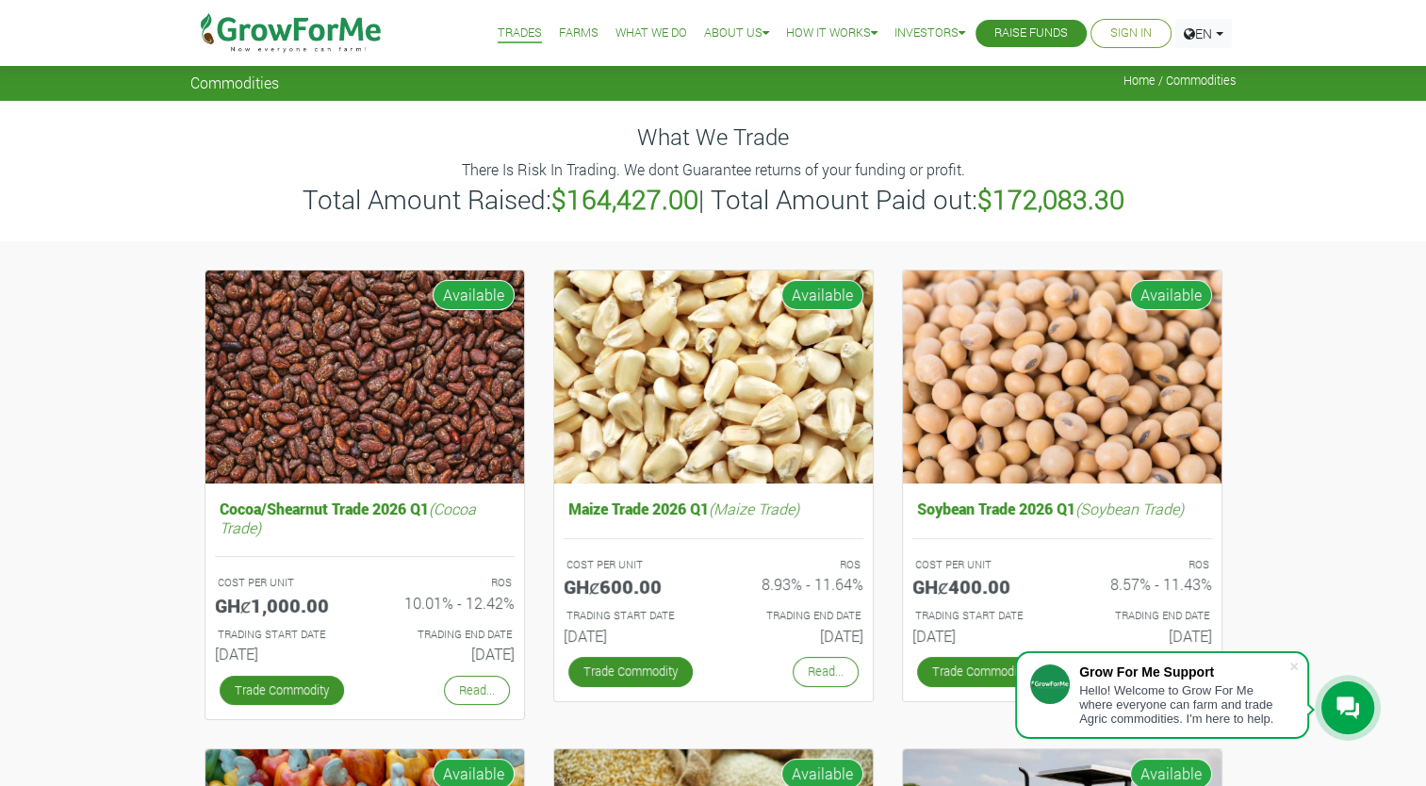
click at [563, 32] on link "Farms" at bounding box center [579, 34] width 40 height 20
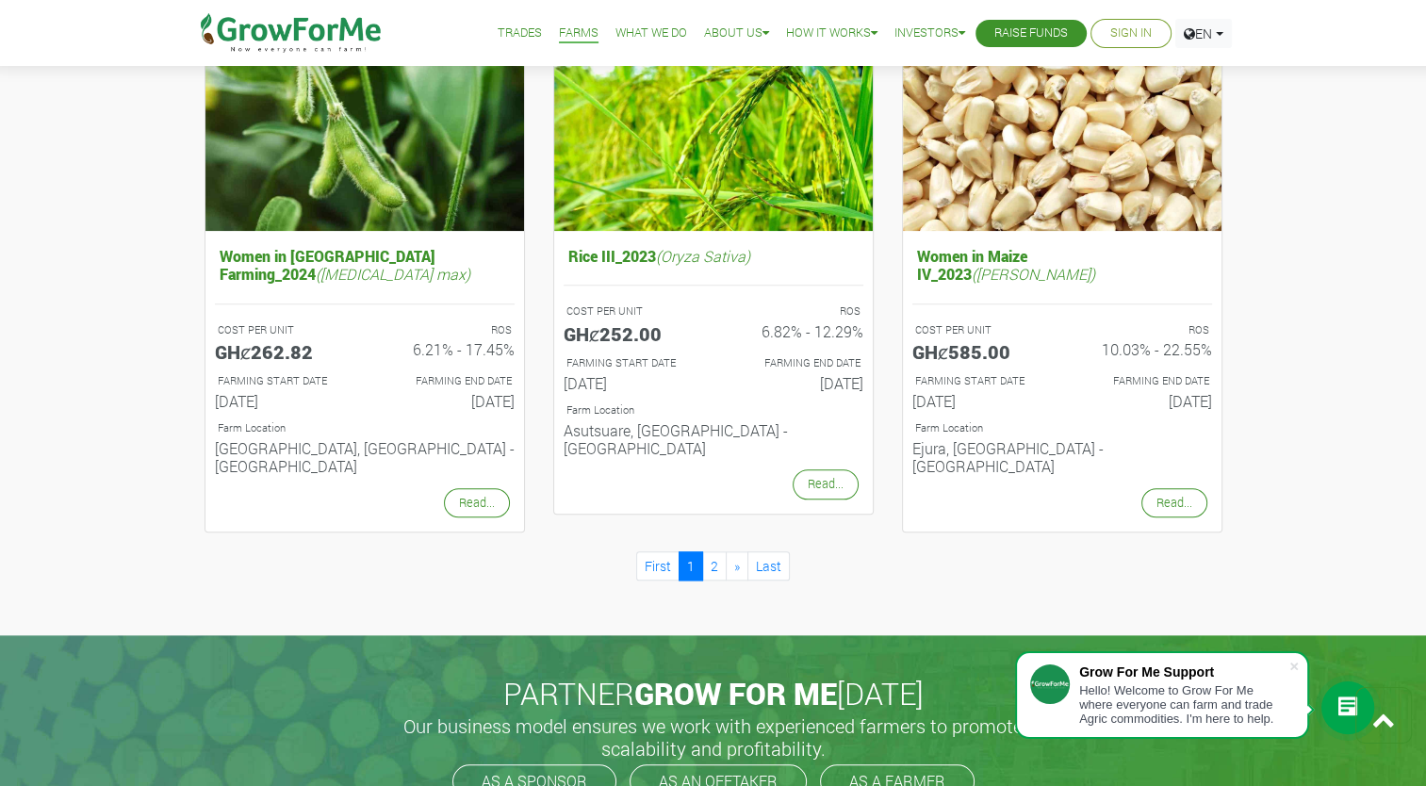
scroll to position [1888, 0]
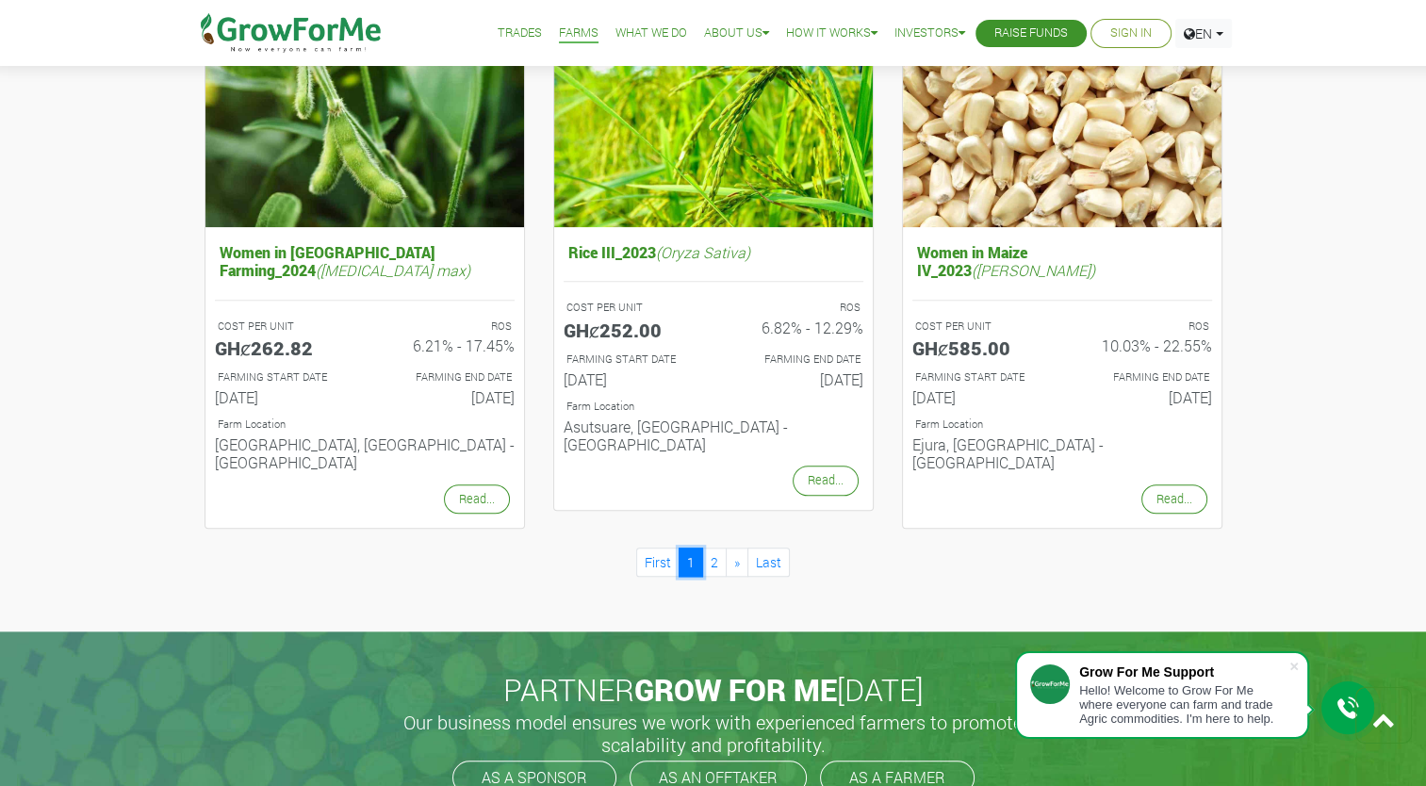
click at [697, 547] on link "1" at bounding box center [690, 561] width 24 height 29
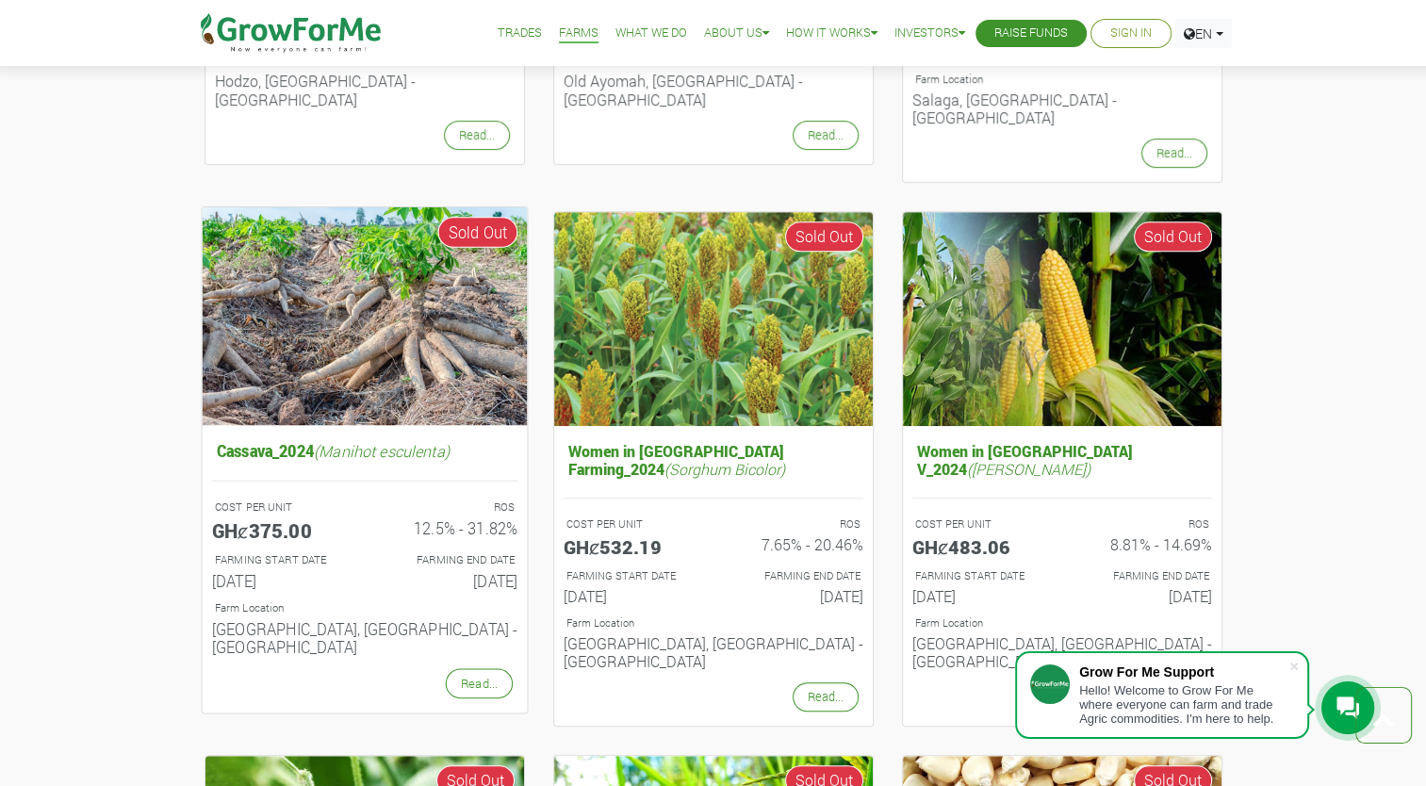
scroll to position [1149, 0]
